Goal: Information Seeking & Learning: Learn about a topic

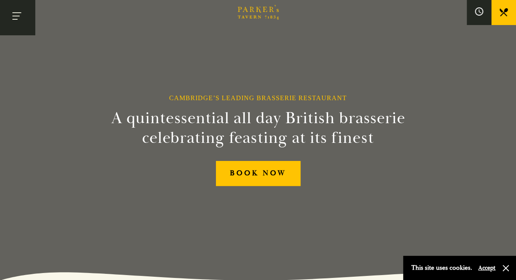
click at [22, 13] on button "Toggle navigation" at bounding box center [17, 17] width 35 height 35
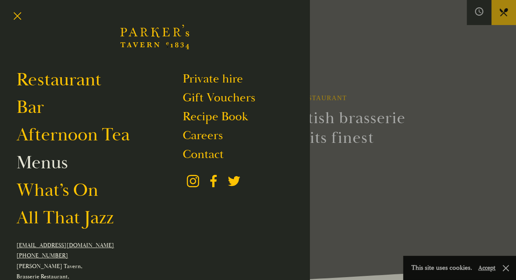
click at [54, 162] on link "Menus" at bounding box center [41, 162] width 51 height 23
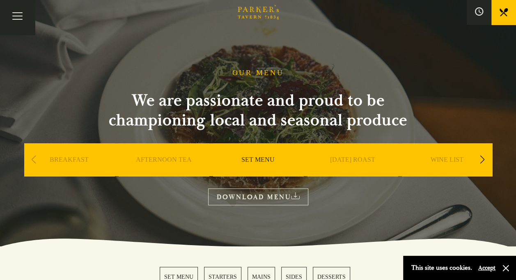
click at [256, 163] on link "SET MENU" at bounding box center [257, 171] width 33 height 33
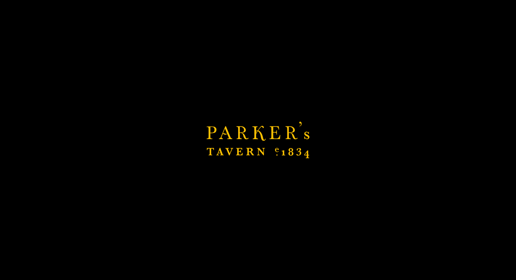
scroll to position [202, 0]
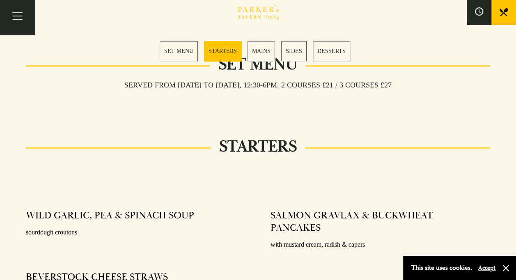
scroll to position [259, 0]
drag, startPoint x: 161, startPoint y: 87, endPoint x: 241, endPoint y: 90, distance: 80.5
click at [241, 90] on div "Served from [DATE] to [DATE], 12:30-6pm. 2 COURSES £21 / 3 COURSES £27" at bounding box center [258, 97] width 464 height 15
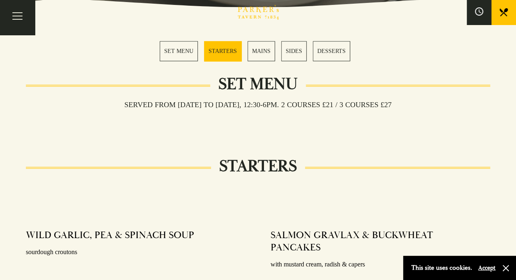
scroll to position [238, 0]
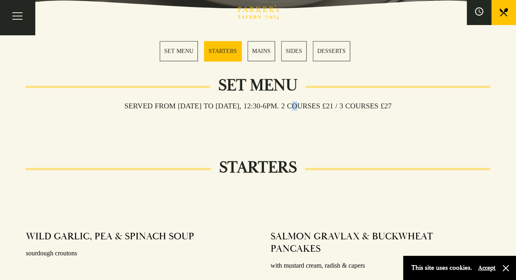
drag, startPoint x: 294, startPoint y: 106, endPoint x: 322, endPoint y: 107, distance: 27.9
click at [322, 107] on h3 "Served from [DATE] to [DATE], 12:30-6pm. 2 COURSES £21 / 3 COURSES £27" at bounding box center [257, 105] width 283 height 9
click at [344, 107] on h3 "Served from [DATE] to [DATE], 12:30-6pm. 2 COURSES £21 / 3 COURSES £27" at bounding box center [257, 105] width 283 height 9
drag, startPoint x: 98, startPoint y: 96, endPoint x: 174, endPoint y: 114, distance: 77.6
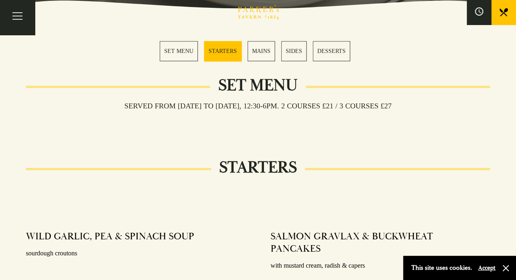
click at [174, 114] on div "Set Menu Served from Monday to Saturday, 12:30-6pm. 2 COURSES £21 / 3 COURSES £…" at bounding box center [258, 106] width 464 height 41
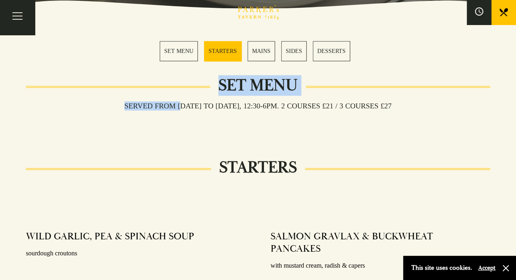
click at [174, 114] on div "Served from [DATE] to [DATE], 12:30-6pm. 2 COURSES £21 / 3 COURSES £27" at bounding box center [258, 119] width 464 height 15
click at [201, 94] on div "Set Menu" at bounding box center [258, 100] width 464 height 24
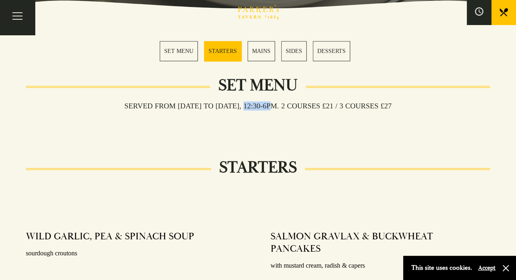
drag, startPoint x: 249, startPoint y: 107, endPoint x: 286, endPoint y: 108, distance: 36.1
click at [286, 108] on h3 "Served from [DATE] to [DATE], 12:30-6pm. 2 COURSES £21 / 3 COURSES £27" at bounding box center [257, 105] width 283 height 9
click at [264, 103] on h3 "Served from [DATE] to [DATE], 12:30-6pm. 2 COURSES £21 / 3 COURSES £27" at bounding box center [257, 105] width 283 height 9
drag, startPoint x: 300, startPoint y: 109, endPoint x: 345, endPoint y: 115, distance: 44.7
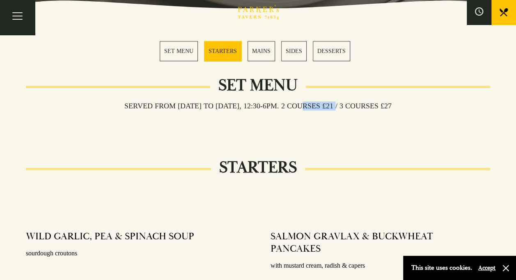
click at [345, 115] on div "Served from [DATE] to [DATE], 12:30-6pm. 2 COURSES £21 / 3 COURSES £27" at bounding box center [258, 119] width 464 height 15
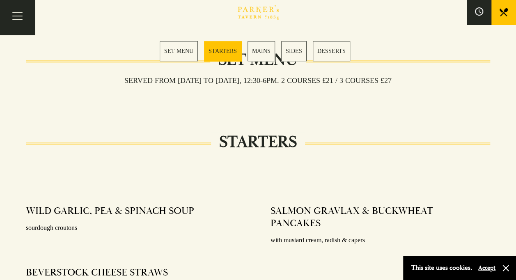
scroll to position [227, 0]
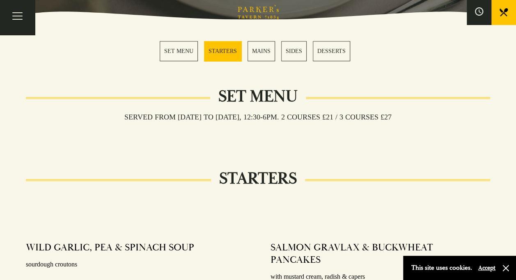
click at [278, 117] on h3 "Served from [DATE] to [DATE], 12:30-6pm. 2 COURSES £21 / 3 COURSES £27" at bounding box center [257, 116] width 283 height 9
drag, startPoint x: 297, startPoint y: 116, endPoint x: 347, endPoint y: 119, distance: 49.7
click at [347, 119] on h3 "Served from [DATE] to [DATE], 12:30-6pm. 2 COURSES £21 / 3 COURSES £27" at bounding box center [257, 116] width 283 height 9
click at [373, 114] on h3 "Served from [DATE] to [DATE], 12:30-6pm. 2 COURSES £21 / 3 COURSES £27" at bounding box center [257, 116] width 283 height 9
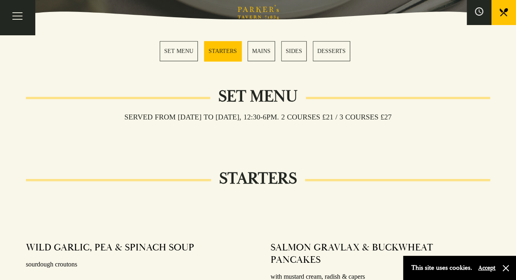
scroll to position [233, 0]
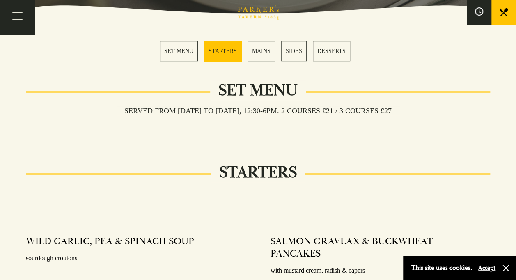
click at [255, 117] on div "Served from [DATE] to [DATE], 12:30-6pm. 2 COURSES £21 / 3 COURSES £27" at bounding box center [258, 124] width 464 height 15
drag, startPoint x: 308, startPoint y: 108, endPoint x: 356, endPoint y: 112, distance: 48.1
click at [356, 112] on h3 "Served from [DATE] to [DATE], 12:30-6pm. 2 COURSES £21 / 3 COURSES £27" at bounding box center [257, 110] width 283 height 9
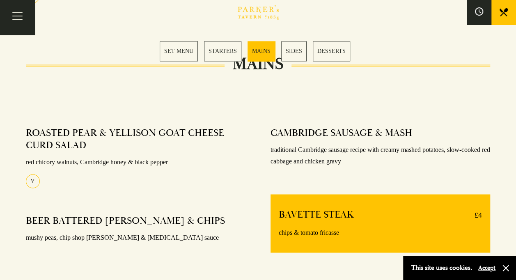
scroll to position [576, 0]
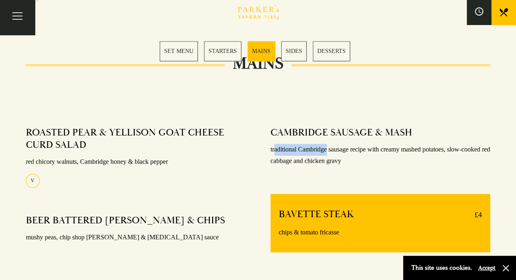
drag, startPoint x: 275, startPoint y: 149, endPoint x: 348, endPoint y: 153, distance: 73.5
click at [348, 153] on p "traditional Cambridge sausage recipe with creamy mashed potatoes, slow-cooked r…" at bounding box center [380, 156] width 220 height 24
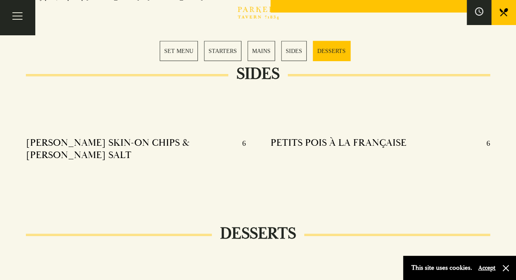
scroll to position [823, 0]
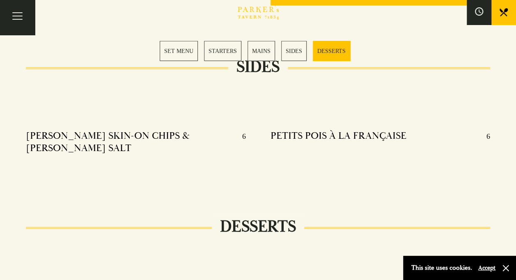
drag, startPoint x: 43, startPoint y: 146, endPoint x: 149, endPoint y: 144, distance: 105.9
click at [149, 144] on div "KOFFMAN SKIN-ON CHIPS & DILL SALT 6" at bounding box center [136, 144] width 220 height 41
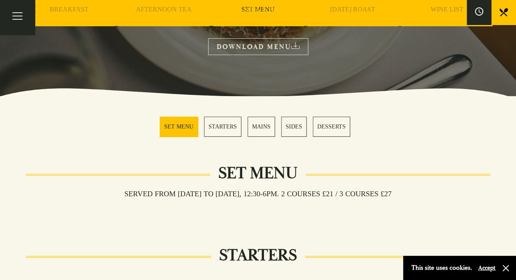
scroll to position [0, 0]
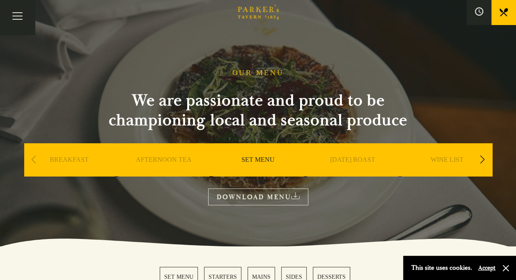
click at [256, 18] on icon "Brasserie Restaurant Cambridge | Parker's Tavern Cambridge" at bounding box center [254, 17] width 3 height 3
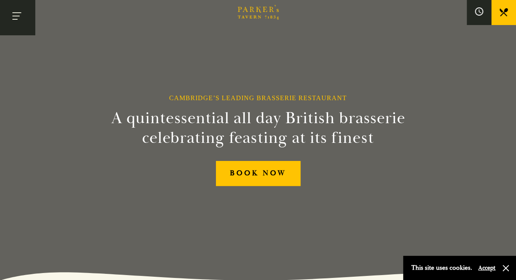
click at [20, 10] on button "Toggle navigation" at bounding box center [17, 17] width 35 height 35
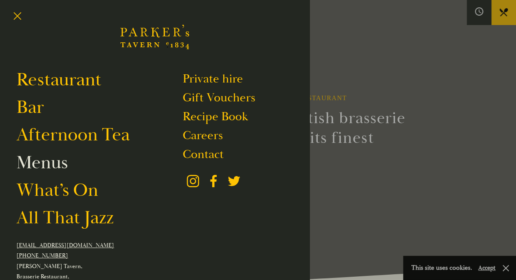
click at [41, 168] on link "Menus" at bounding box center [41, 162] width 51 height 23
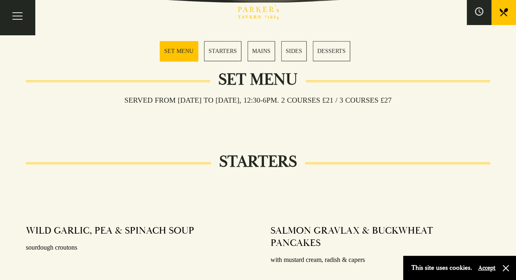
scroll to position [195, 0]
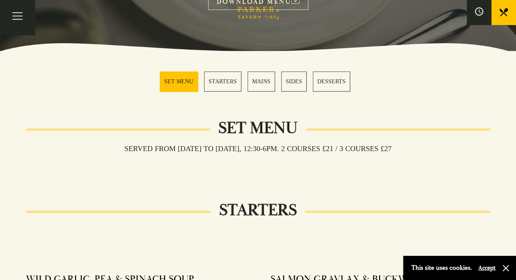
click at [256, 83] on link "MAINS" at bounding box center [260, 81] width 27 height 20
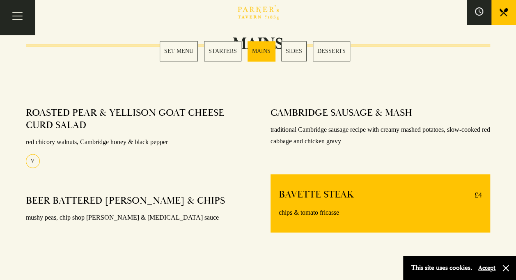
scroll to position [596, 0]
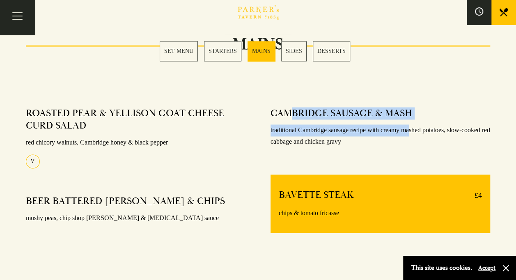
drag, startPoint x: 291, startPoint y: 108, endPoint x: 412, endPoint y: 124, distance: 122.0
click at [412, 124] on div "CAMBRIDGE SAUSAGE & MASH traditional Cambridge sausage recipe with creamy mashe…" at bounding box center [380, 127] width 220 height 53
click at [412, 124] on p "traditional Cambridge sausage recipe with creamy mashed potatoes, slow-cooked r…" at bounding box center [380, 136] width 220 height 24
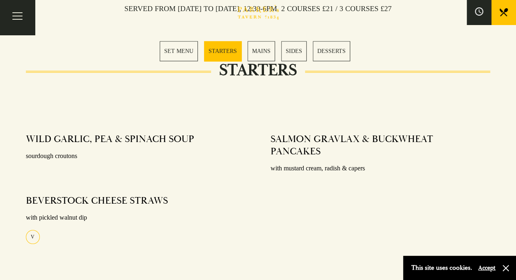
scroll to position [338, 0]
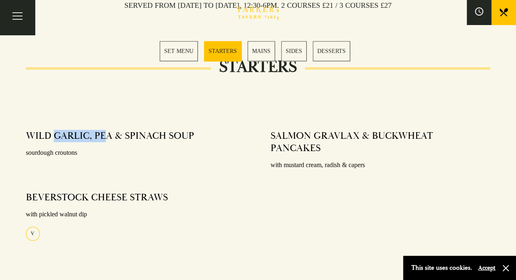
drag, startPoint x: 55, startPoint y: 130, endPoint x: 119, endPoint y: 133, distance: 64.5
click at [119, 133] on h4 "WILD GARLIC, PEA & SPINACH SOUP" at bounding box center [110, 136] width 168 height 12
click at [40, 142] on div "WILD GARLIC, PEA & SPINACH SOUP sourdough croutons" at bounding box center [136, 144] width 220 height 41
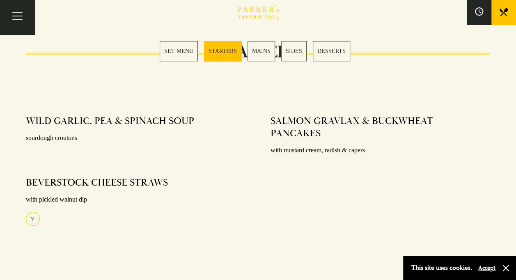
scroll to position [354, 0]
drag, startPoint x: 272, startPoint y: 125, endPoint x: 362, endPoint y: 137, distance: 91.4
click at [362, 137] on h4 "SALMON GRAVLAX & BUCKWHEAT PANCAKES" at bounding box center [376, 126] width 212 height 25
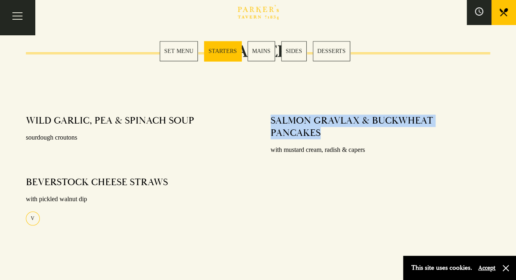
click at [362, 137] on h4 "SALMON GRAVLAX & BUCKWHEAT PANCAKES" at bounding box center [376, 126] width 212 height 25
click at [412, 133] on h4 "SALMON GRAVLAX & BUCKWHEAT PANCAKES" at bounding box center [376, 126] width 212 height 25
drag, startPoint x: 267, startPoint y: 123, endPoint x: 303, endPoint y: 129, distance: 36.6
click at [303, 129] on div "SALMON GRAVLAX & BUCKWHEAT PANCAKES with mustard cream, radish & capers" at bounding box center [380, 177] width 244 height 137
click at [303, 129] on h4 "SALMON GRAVLAX & BUCKWHEAT PANCAKES" at bounding box center [376, 126] width 212 height 25
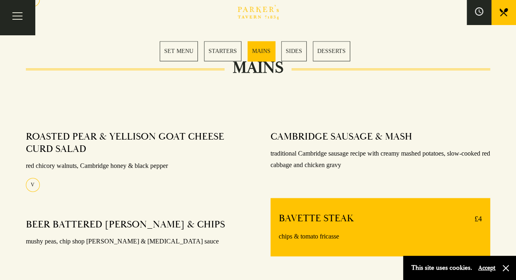
scroll to position [573, 0]
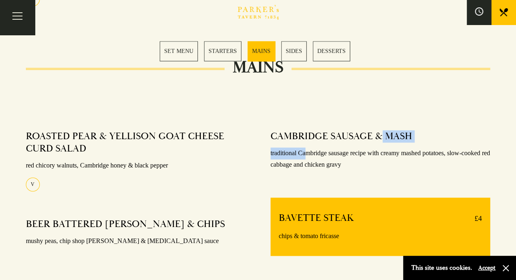
drag, startPoint x: 308, startPoint y: 146, endPoint x: 386, endPoint y: 143, distance: 78.4
click at [386, 143] on div "CAMBRIDGE SAUSAGE & MASH traditional Cambridge sausage recipe with creamy mashe…" at bounding box center [380, 150] width 220 height 53
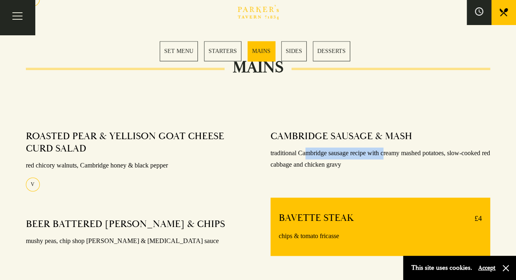
click at [386, 143] on div "CAMBRIDGE SAUSAGE & MASH traditional Cambridge sausage recipe with creamy mashe…" at bounding box center [380, 150] width 220 height 53
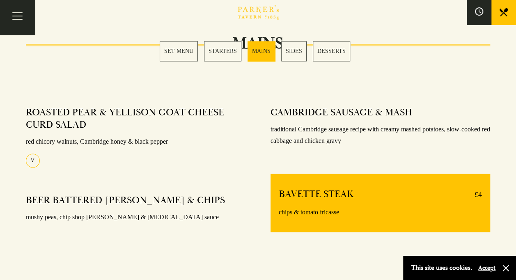
click at [352, 185] on div "BAVETTE STEAK £4 chips & tomato fricasse" at bounding box center [380, 203] width 220 height 58
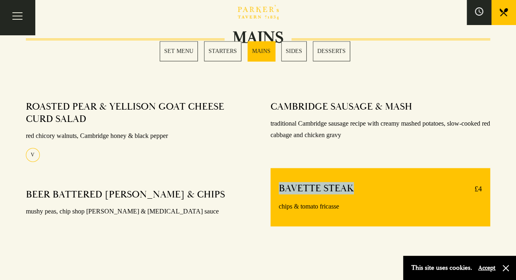
drag, startPoint x: 360, startPoint y: 182, endPoint x: 271, endPoint y: 180, distance: 89.0
click at [271, 180] on div "BAVETTE STEAK £4 chips & tomato fricasse" at bounding box center [380, 197] width 220 height 58
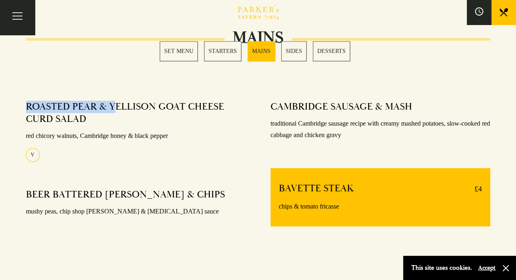
drag, startPoint x: 27, startPoint y: 103, endPoint x: 143, endPoint y: 100, distance: 115.7
click at [143, 101] on h4 "ROASTED PEAR & YELLISON GOAT CHEESE CURD SALAD" at bounding box center [132, 113] width 212 height 25
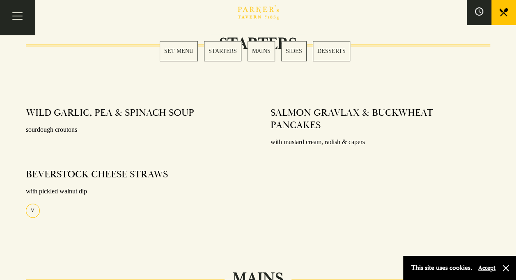
scroll to position [361, 0]
drag, startPoint x: 50, startPoint y: 169, endPoint x: 123, endPoint y: 181, distance: 74.0
click at [123, 181] on div "BEVERSTOCK CHEESE STRAWS with pickled walnut dip V" at bounding box center [136, 190] width 220 height 55
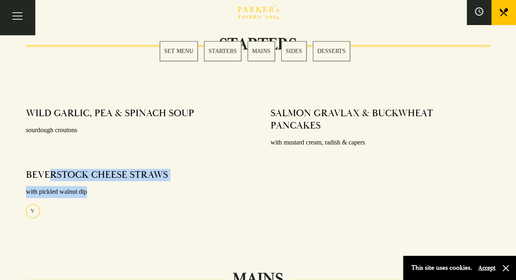
click at [123, 181] on div "BEVERSTOCK CHEESE STRAWS with pickled walnut dip V" at bounding box center [136, 190] width 220 height 55
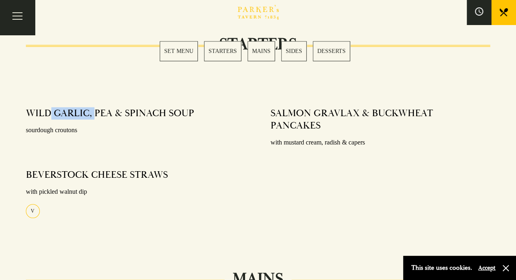
drag, startPoint x: 51, startPoint y: 102, endPoint x: 94, endPoint y: 117, distance: 45.8
click at [94, 117] on div "WILD GARLIC, PEA & SPINACH SOUP sourdough croutons" at bounding box center [136, 121] width 220 height 41
click at [94, 117] on h4 "WILD GARLIC, PEA & SPINACH SOUP" at bounding box center [110, 113] width 168 height 12
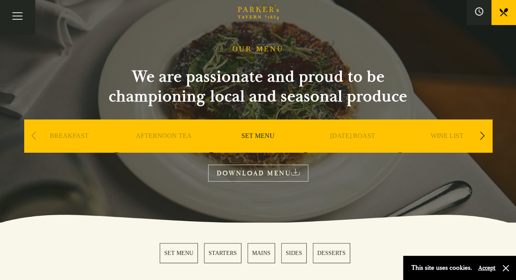
scroll to position [0, 0]
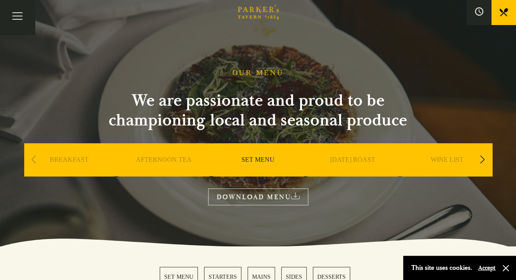
click at [484, 157] on div "Next slide" at bounding box center [482, 160] width 11 height 18
click at [247, 159] on link "A LA CARTE" at bounding box center [258, 171] width 38 height 33
